Goal: Information Seeking & Learning: Check status

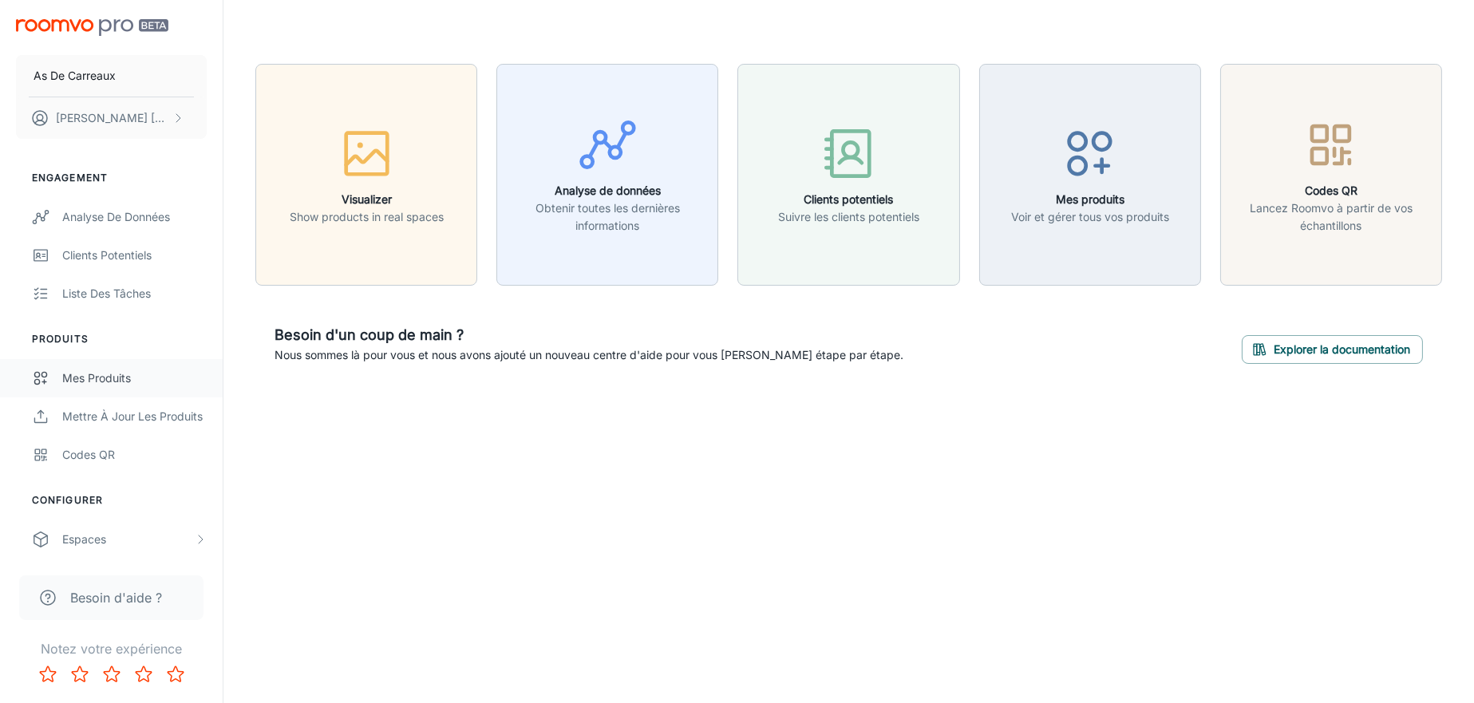
click at [119, 381] on div "Mes produits" at bounding box center [134, 379] width 144 height 18
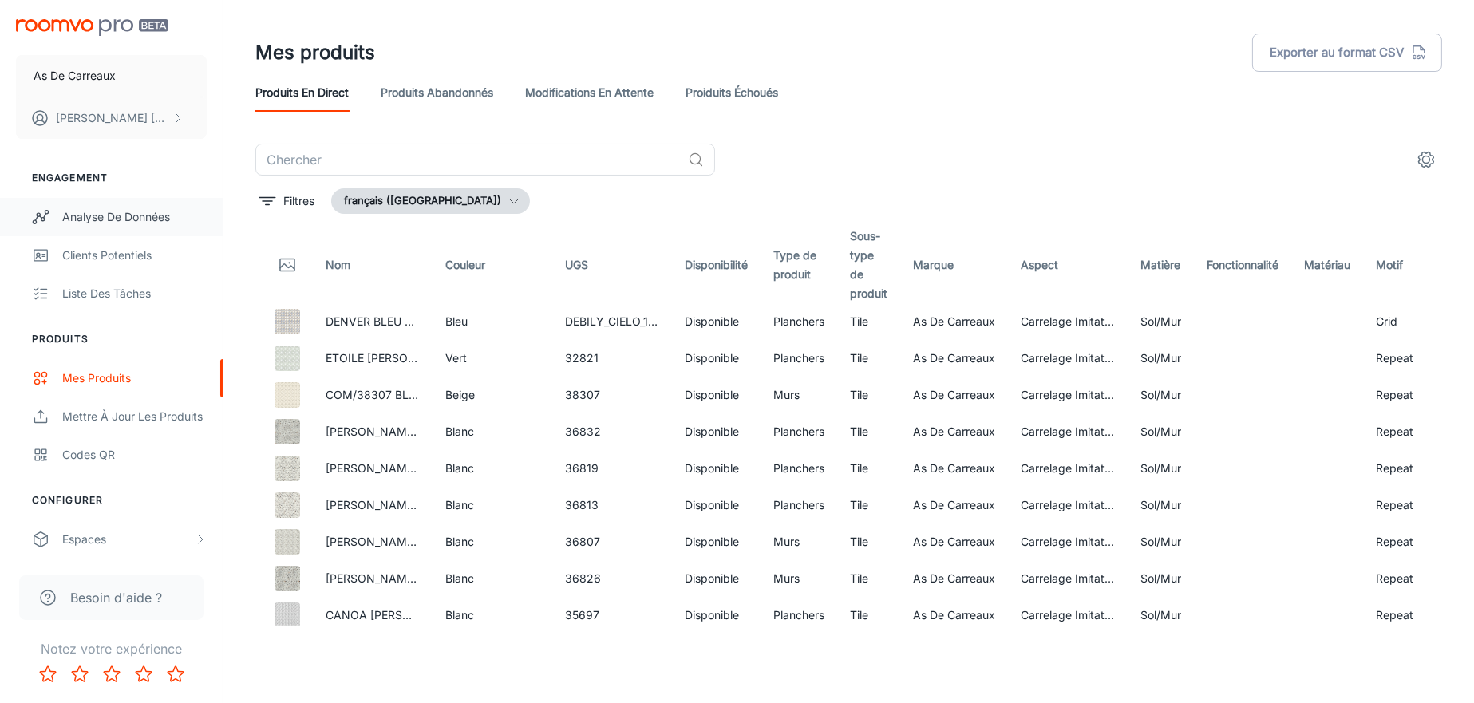
click at [105, 215] on div "Analyse de données" at bounding box center [134, 217] width 144 height 18
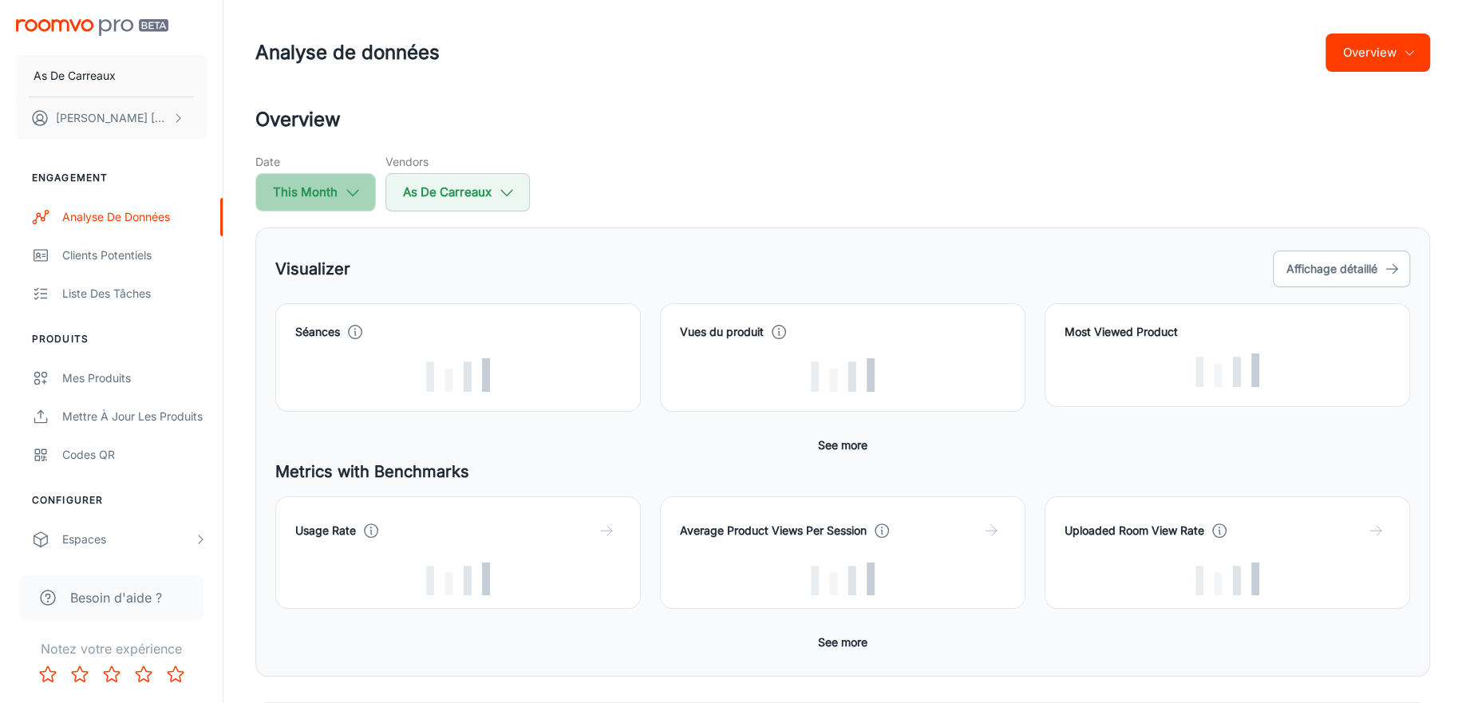
click at [337, 202] on button "This Month" at bounding box center [315, 192] width 121 height 38
select select "9"
select select "2025"
select select "9"
select select "2025"
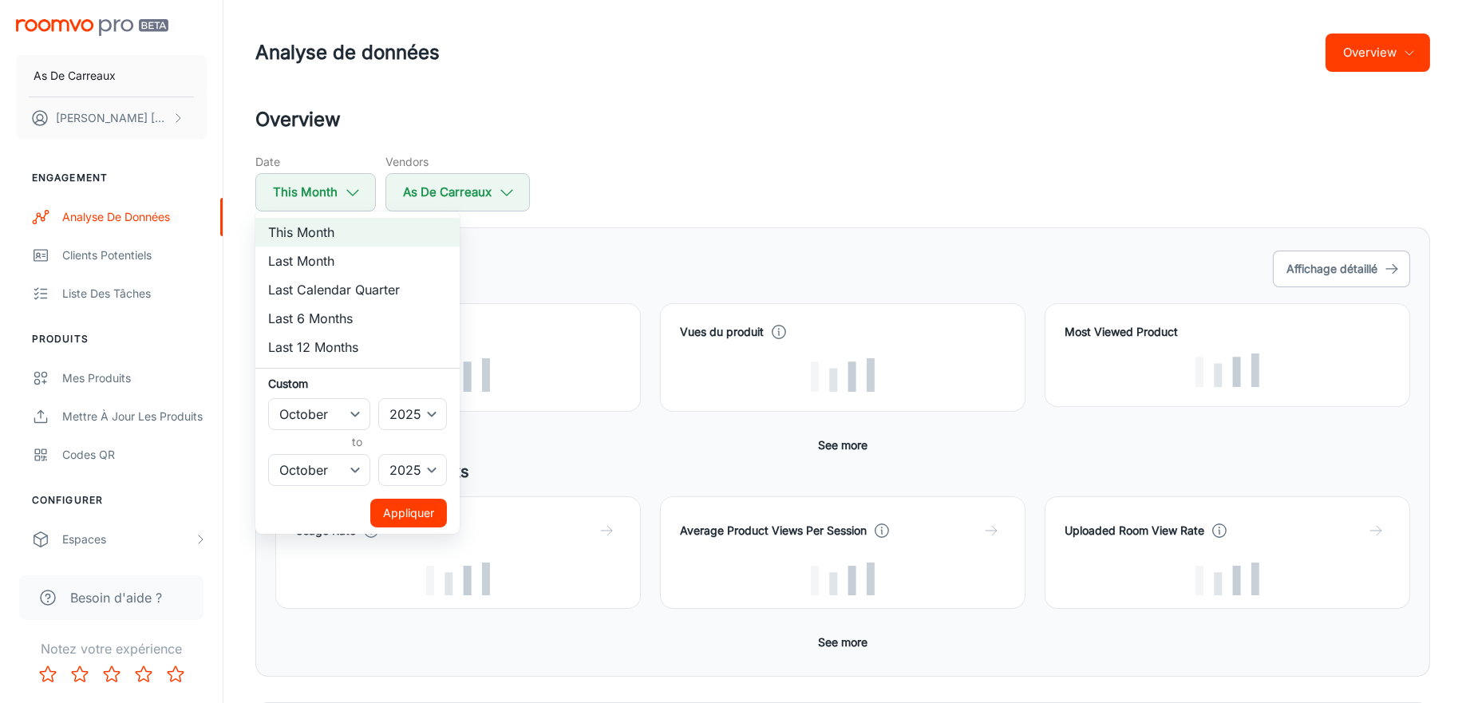
click at [318, 257] on li "Last Month" at bounding box center [357, 261] width 204 height 29
select select "8"
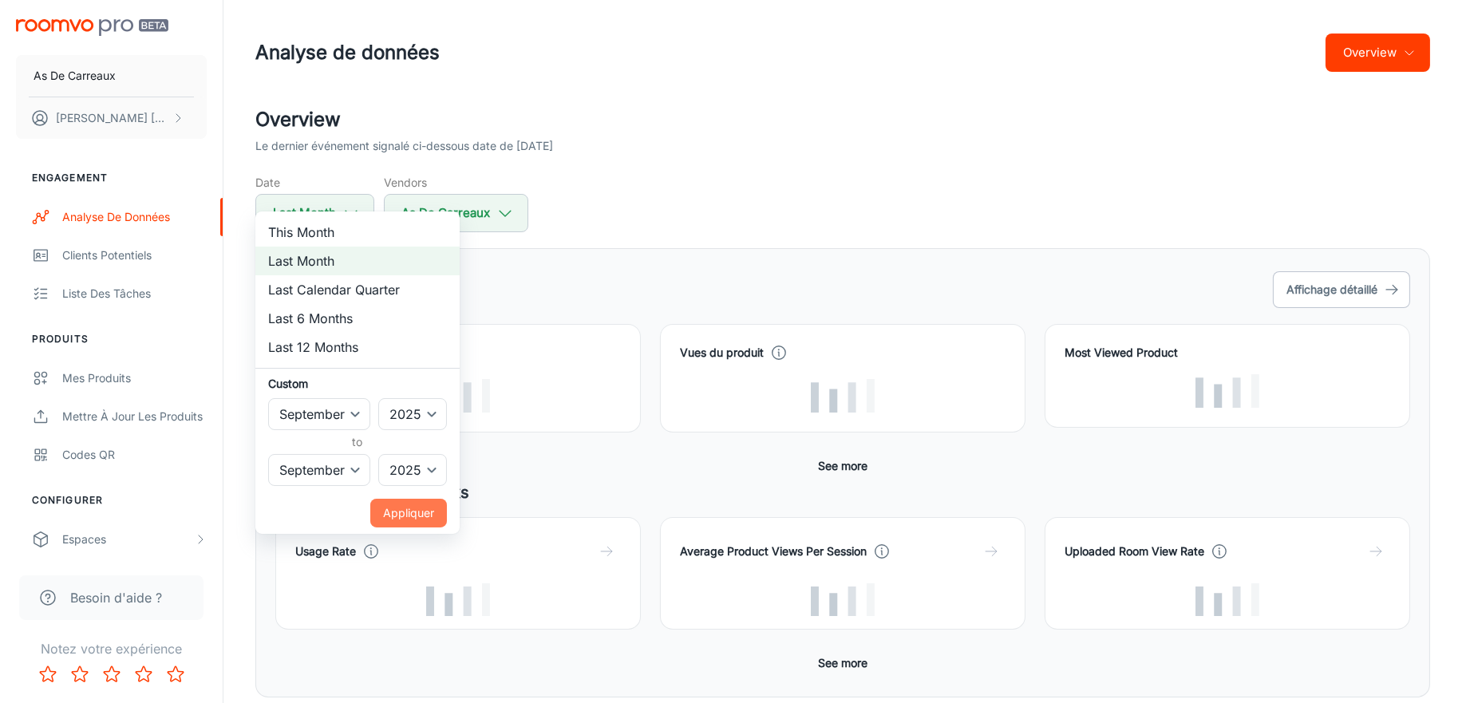
click at [429, 515] on button "Appliquer" at bounding box center [408, 513] width 77 height 29
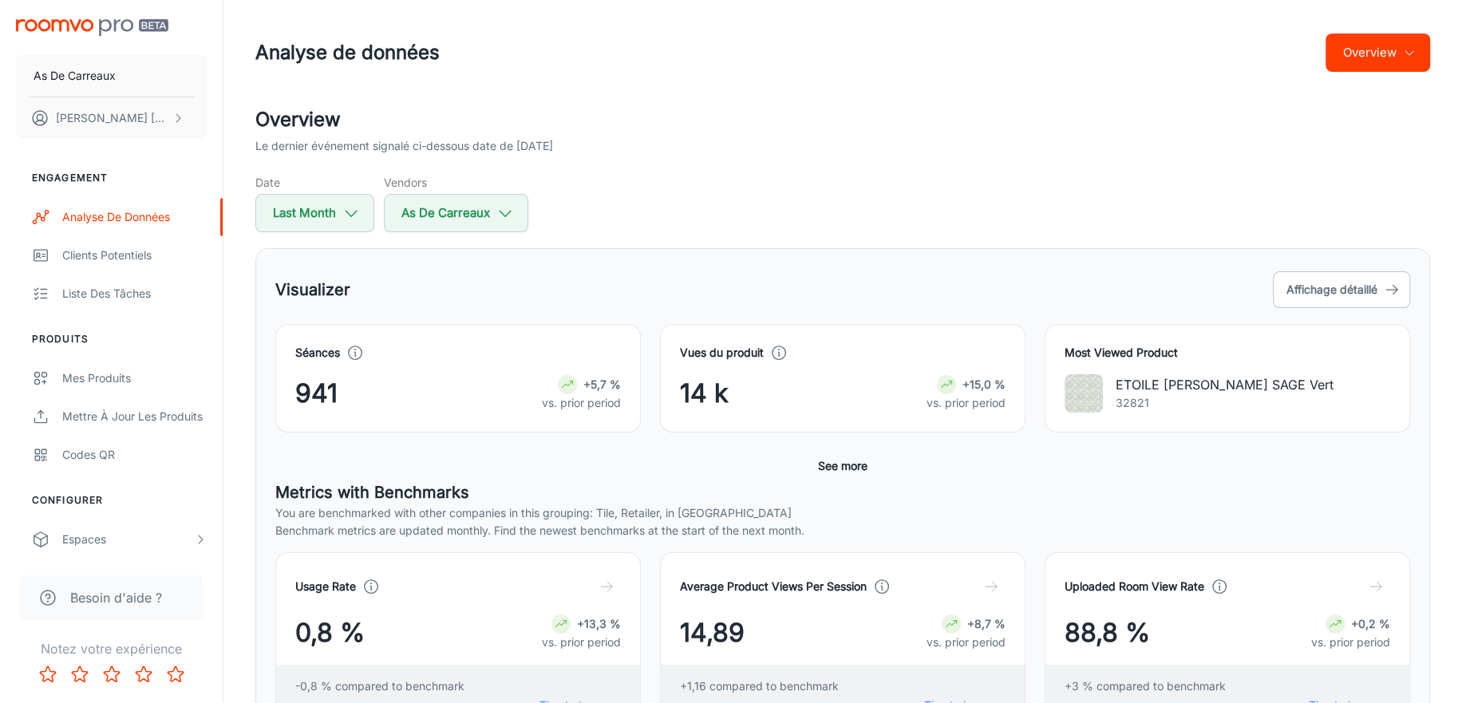
click at [846, 462] on button "See more" at bounding box center [843, 466] width 62 height 29
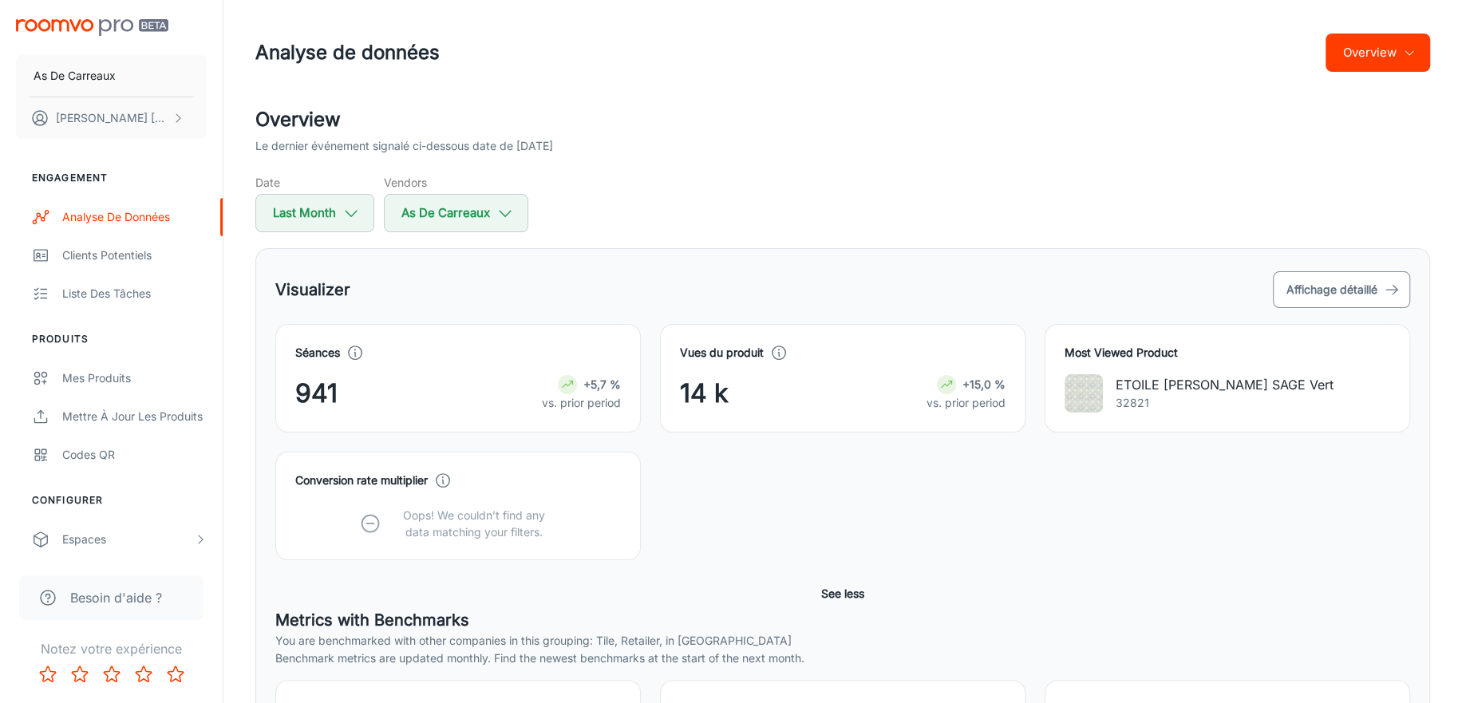
click at [1349, 278] on button "Affichage détaillé" at bounding box center [1341, 289] width 137 height 37
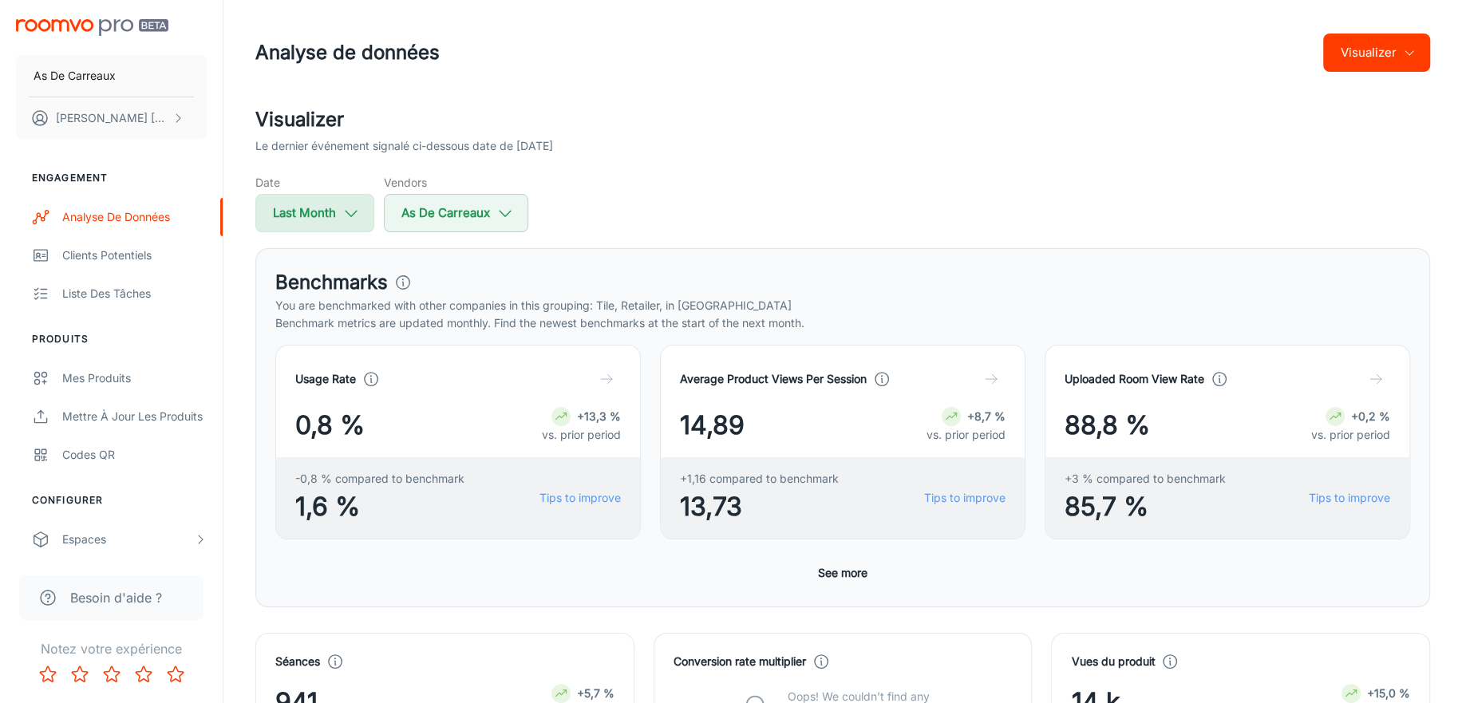
click at [299, 216] on button "Last Month" at bounding box center [314, 213] width 119 height 38
select select "8"
select select "2025"
select select "8"
select select "2025"
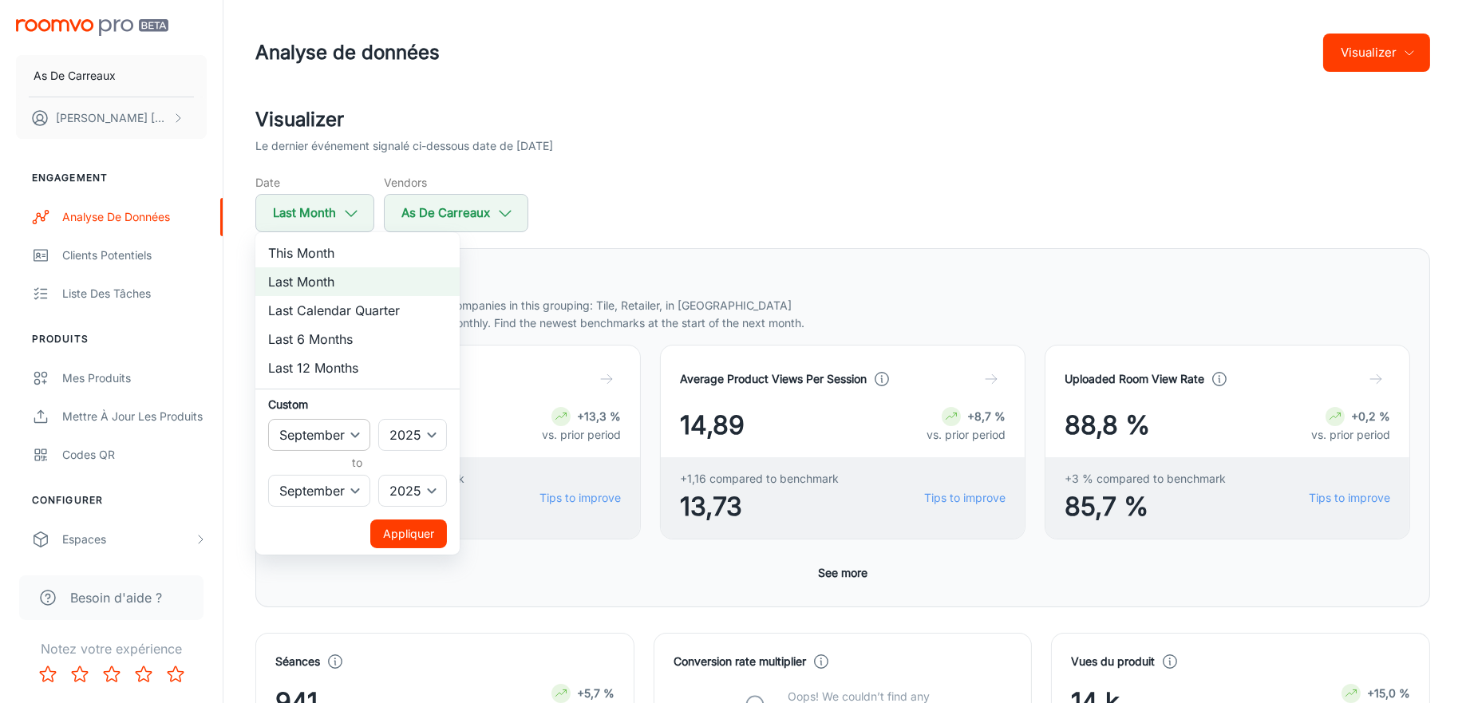
click at [326, 436] on select "January February March April May June July August September October November De…" at bounding box center [319, 435] width 102 height 32
select select "7"
click at [268, 419] on select "January February March April May June July August September October November De…" at bounding box center [319, 435] width 102 height 32
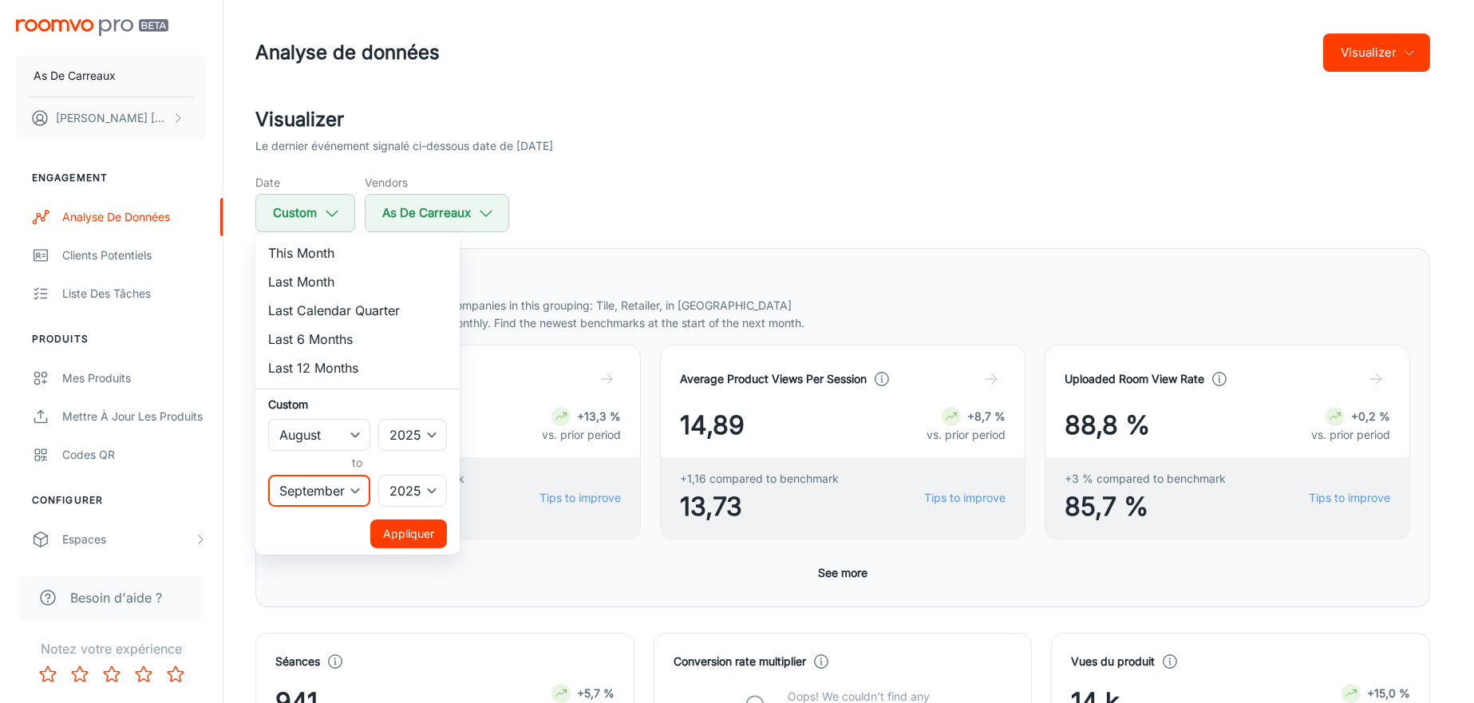
click at [315, 487] on select "January February March April May June July August September October November De…" at bounding box center [319, 491] width 102 height 32
select select "7"
click at [268, 475] on select "January February March April May June July August September October November De…" at bounding box center [319, 491] width 102 height 32
click at [394, 526] on button "Appliquer" at bounding box center [408, 534] width 77 height 29
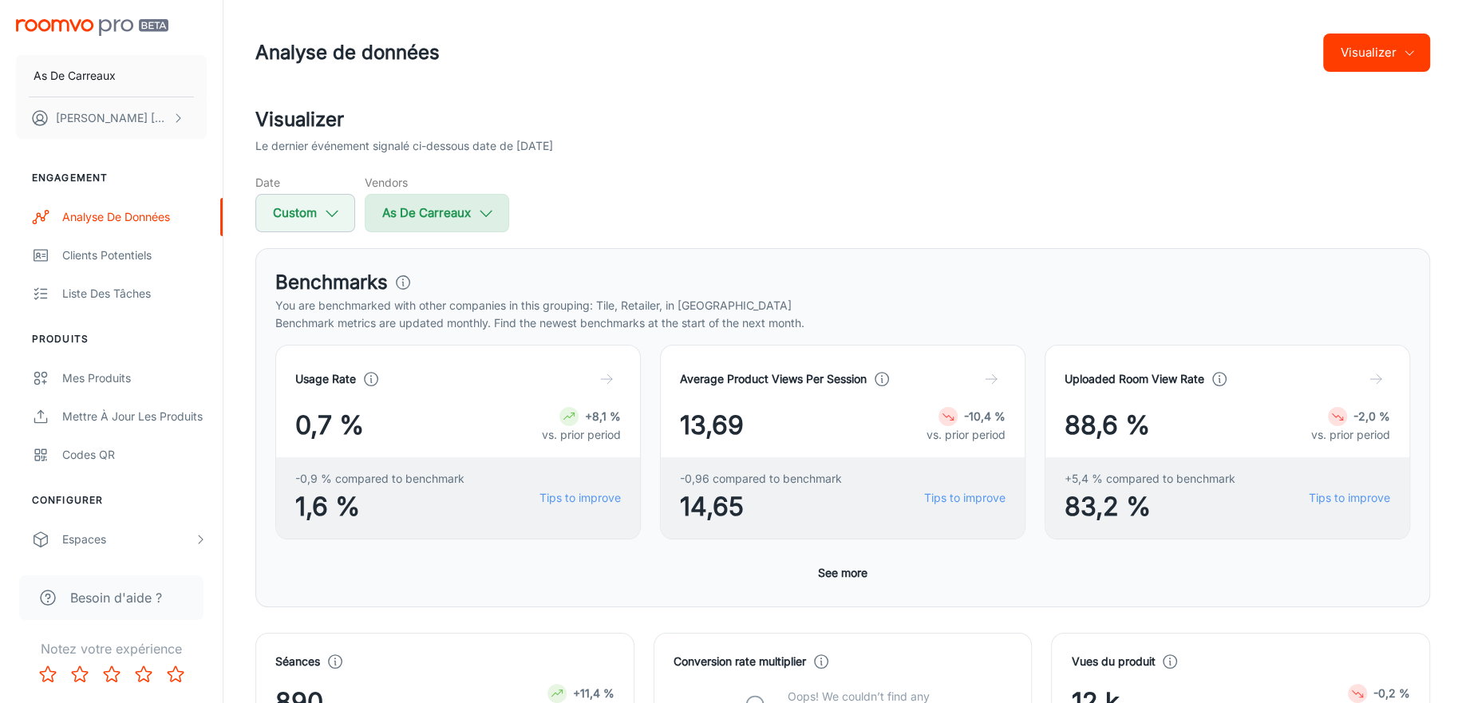
click at [463, 223] on button "As De Carreaux" at bounding box center [437, 213] width 144 height 38
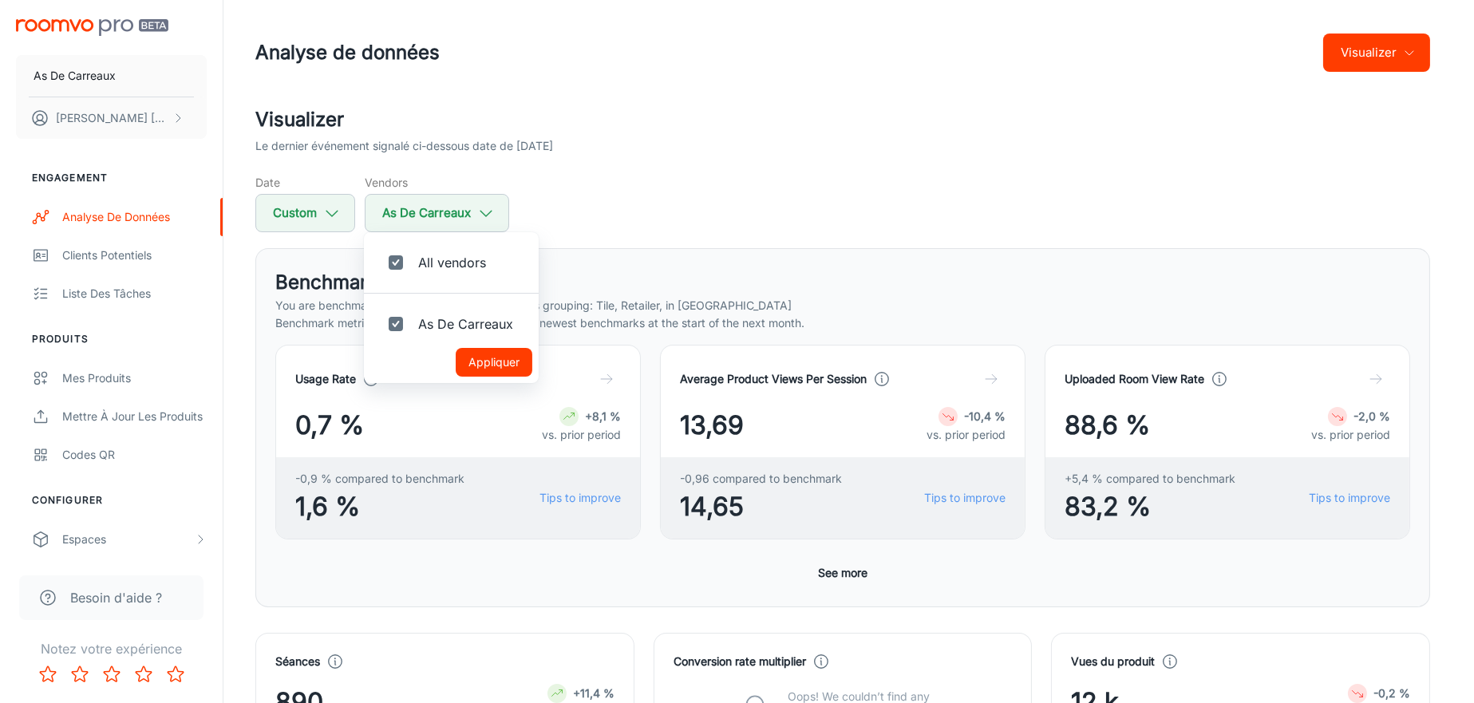
click at [304, 209] on div at bounding box center [737, 351] width 1474 height 703
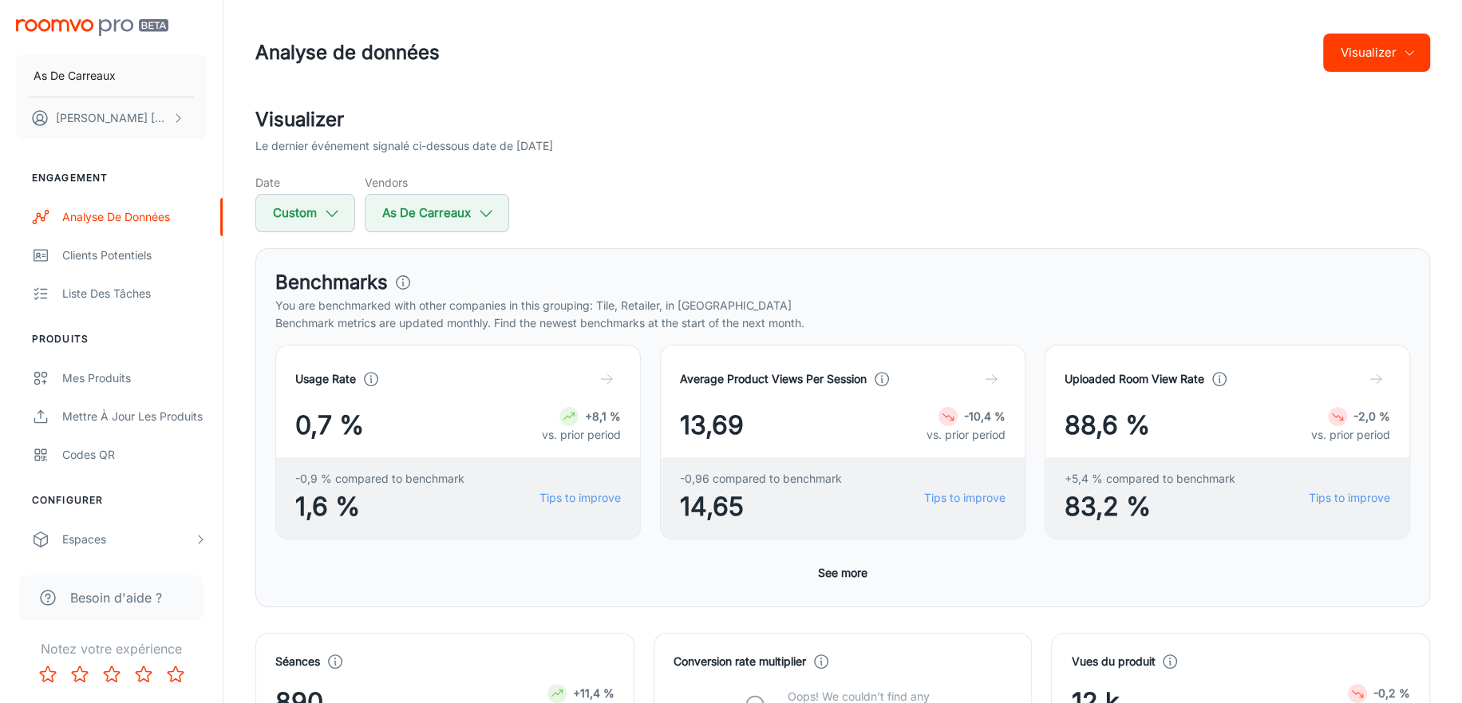
click at [304, 209] on button "Custom" at bounding box center [305, 213] width 100 height 38
select select "7"
select select "2025"
select select "7"
select select "2025"
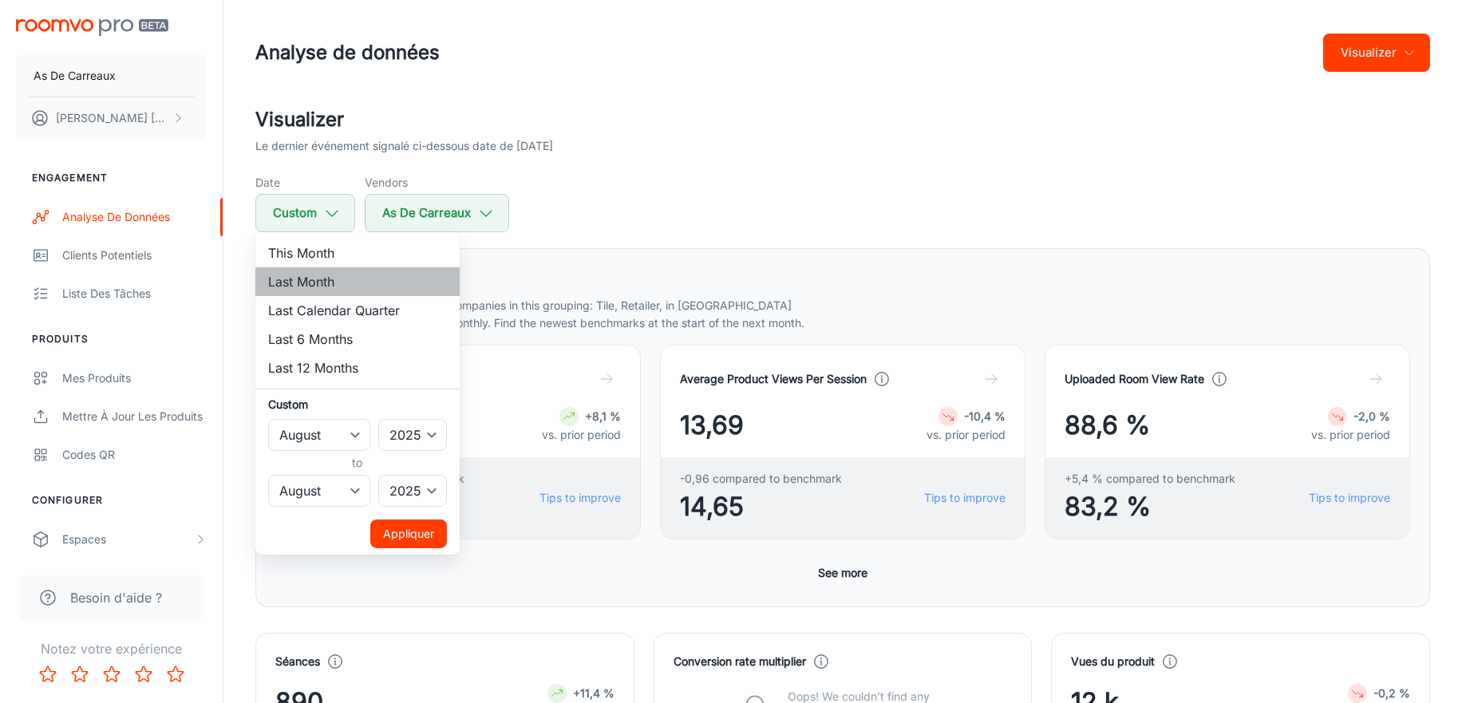
click at [330, 285] on li "Last Month" at bounding box center [357, 281] width 204 height 29
select select "8"
click at [340, 286] on li "Last Month" at bounding box center [357, 281] width 204 height 29
click at [401, 533] on button "Appliquer" at bounding box center [408, 534] width 77 height 29
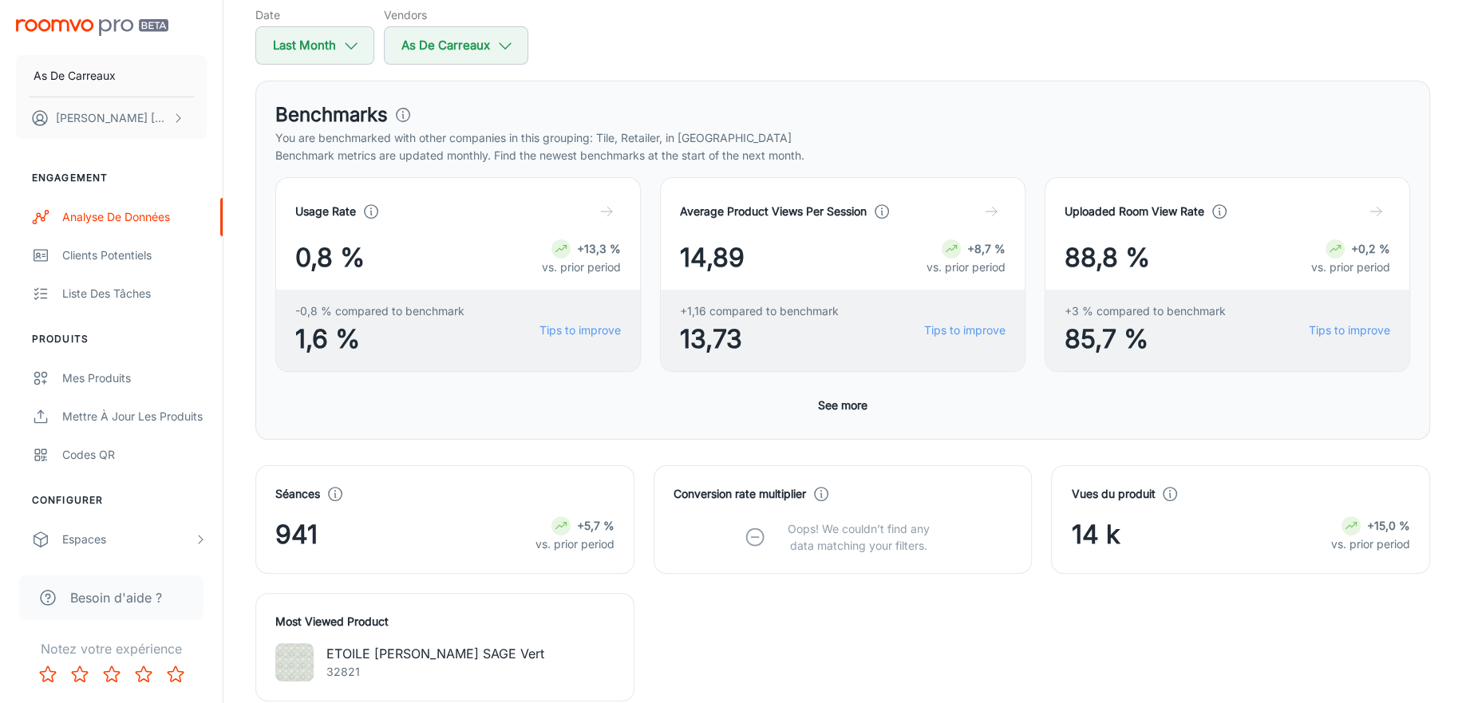
scroll to position [180, 0]
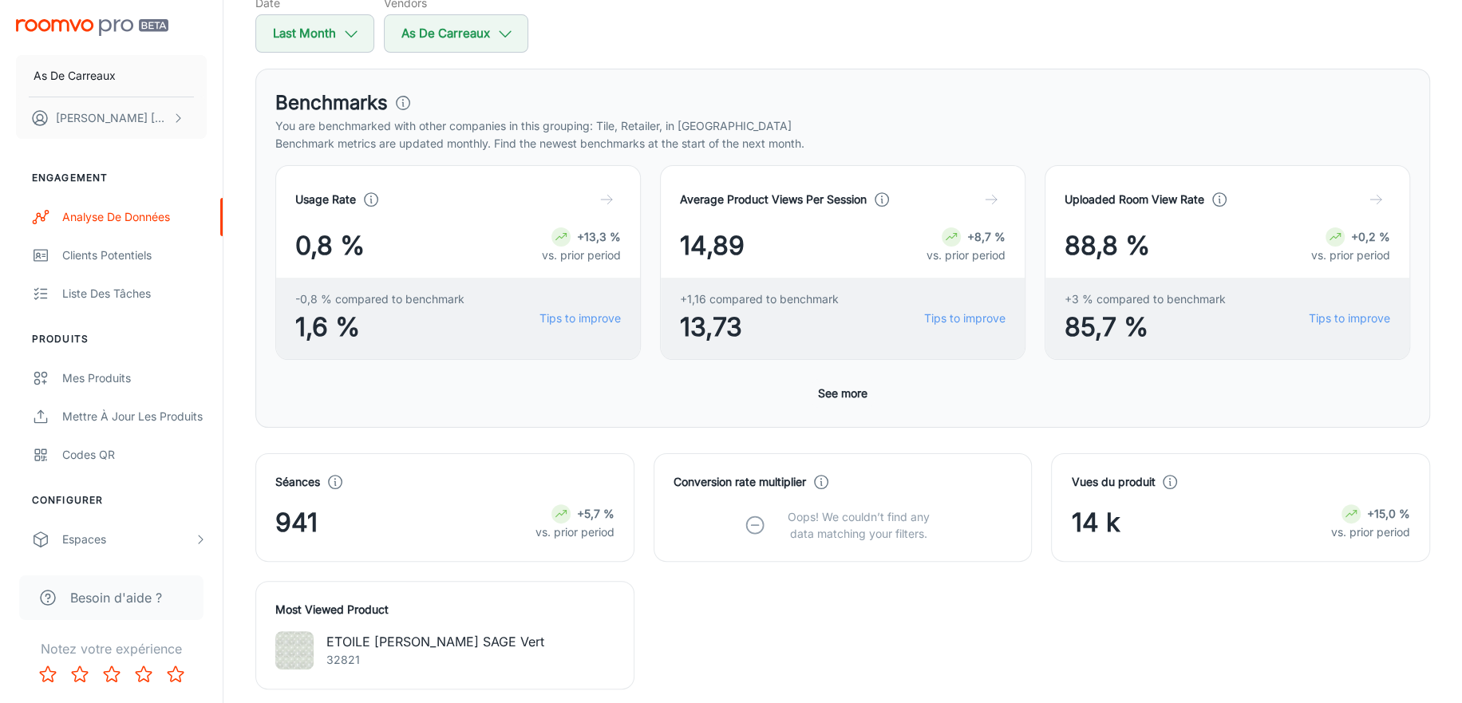
click at [860, 399] on button "See more" at bounding box center [843, 393] width 62 height 29
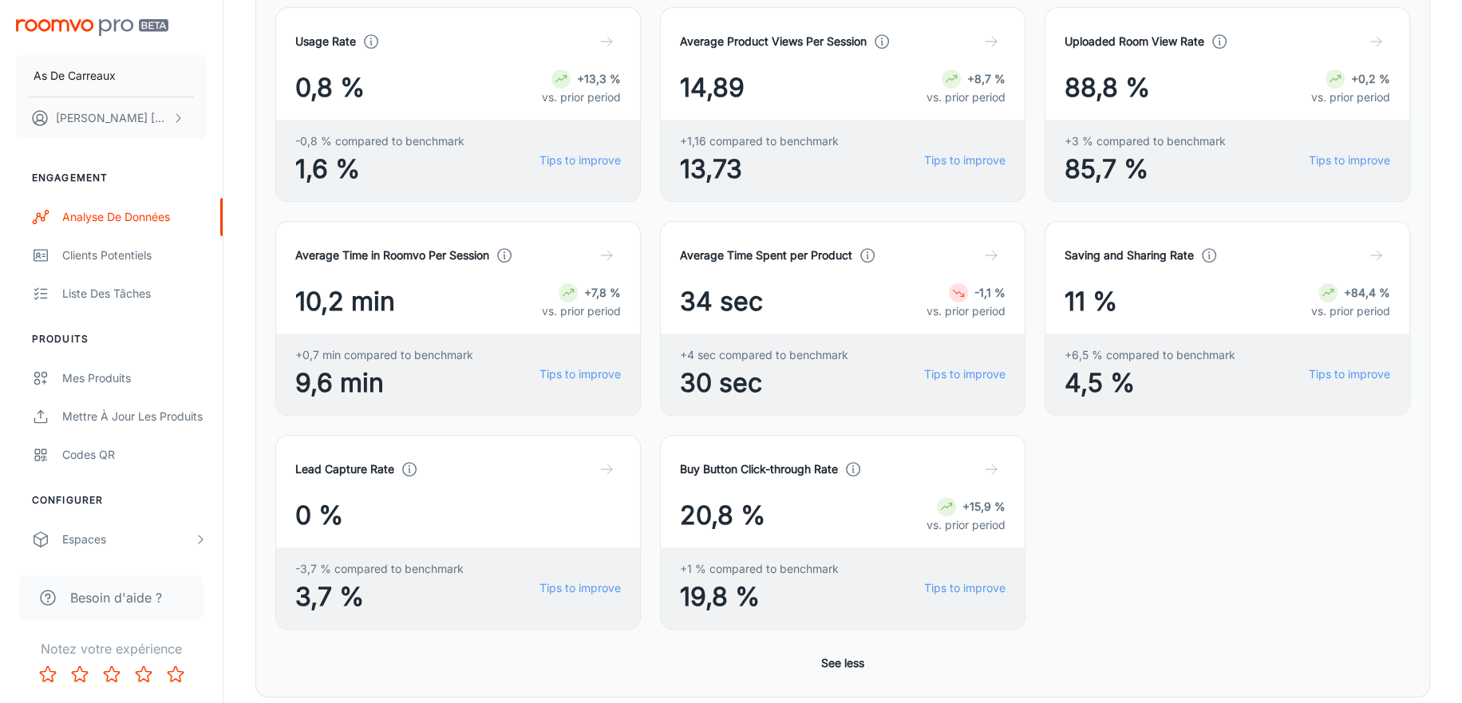
scroll to position [339, 0]
